Goal: Task Accomplishment & Management: Use online tool/utility

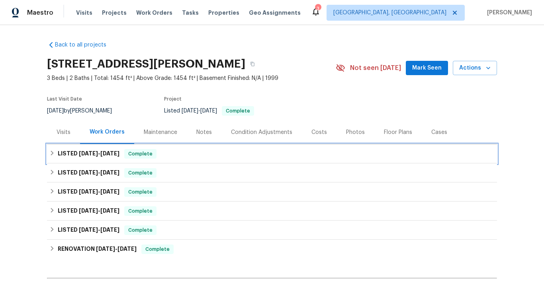
click at [79, 152] on span "8/11/25" at bounding box center [88, 154] width 19 height 6
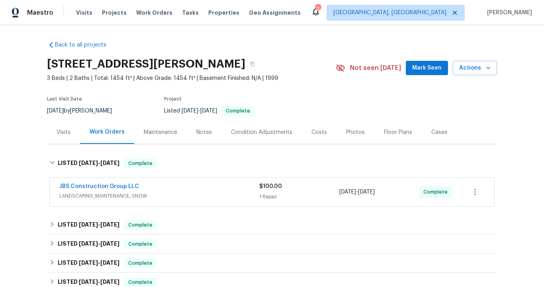
click at [92, 196] on span "LANDSCAPING_MAINTENANCE, SNOW" at bounding box center [159, 196] width 200 height 8
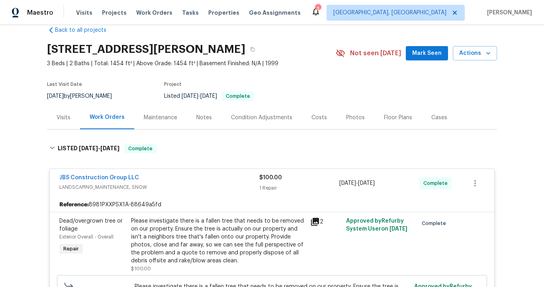
scroll to position [16, 0]
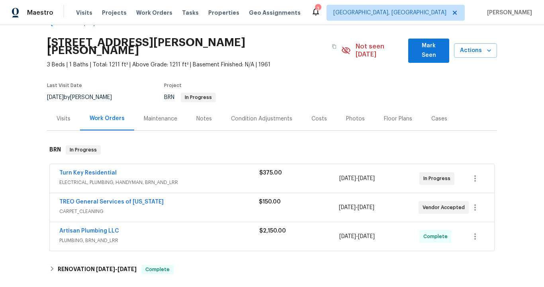
scroll to position [21, 0]
click at [187, 179] on span "ELECTRICAL, PLUMBING, HANDYMAN, BRN_AND_LRR" at bounding box center [159, 183] width 200 height 8
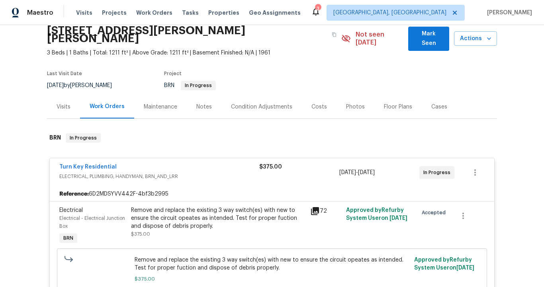
scroll to position [31, 0]
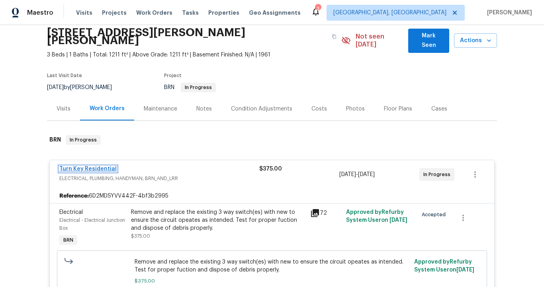
click at [103, 166] on link "Turn Key Residential" at bounding box center [87, 169] width 57 height 6
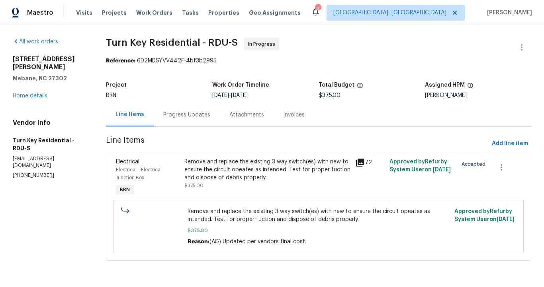
click at [202, 113] on div "Progress Updates" at bounding box center [186, 115] width 47 height 8
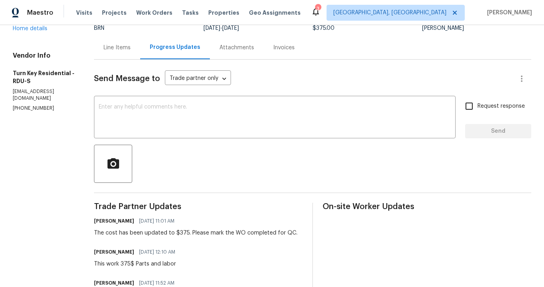
scroll to position [128, 0]
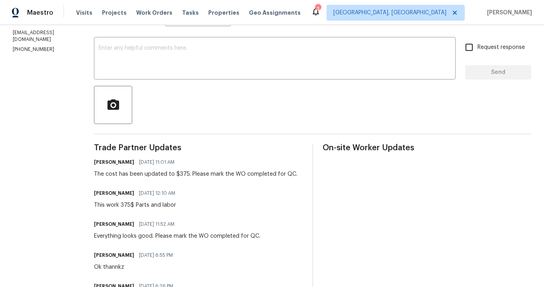
scroll to position [62, 0]
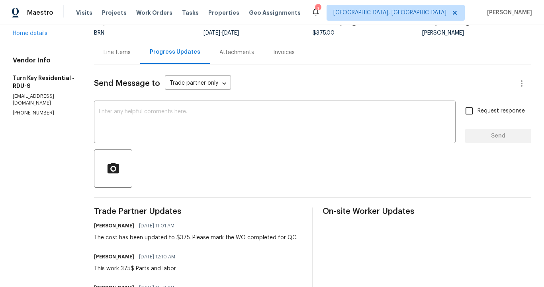
click at [131, 49] on div "Line Items" at bounding box center [116, 53] width 27 height 8
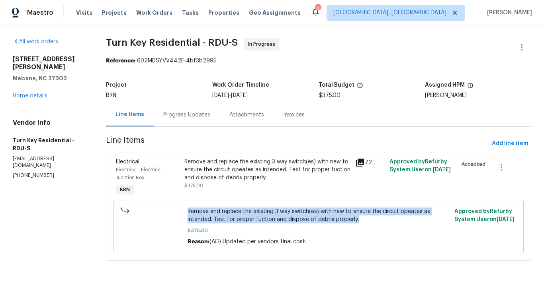
drag, startPoint x: 193, startPoint y: 209, endPoint x: 374, endPoint y: 220, distance: 181.4
click at [374, 220] on span "Remove and replace the existing 3 way switch(es) with new to ensure the circuit…" at bounding box center [318, 216] width 262 height 16
copy span "Remove and replace the existing 3 way switch(es) with new to ensure the circuit…"
